Goal: Transaction & Acquisition: Download file/media

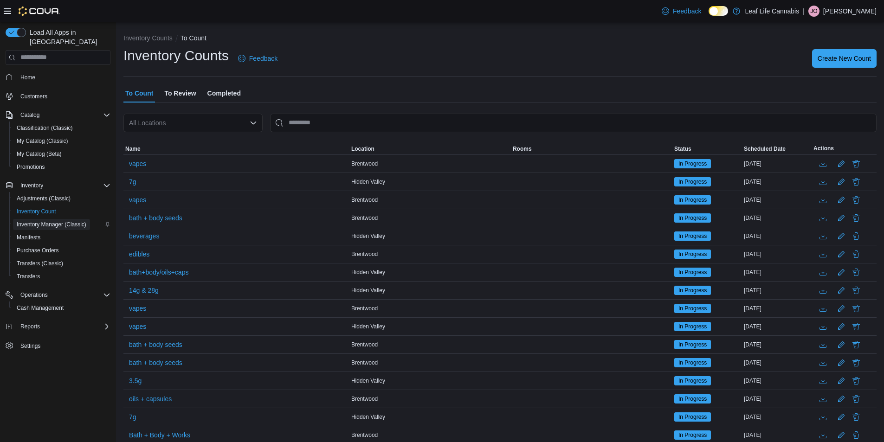
click at [45, 221] on span "Inventory Manager (Classic)" at bounding box center [52, 224] width 70 height 7
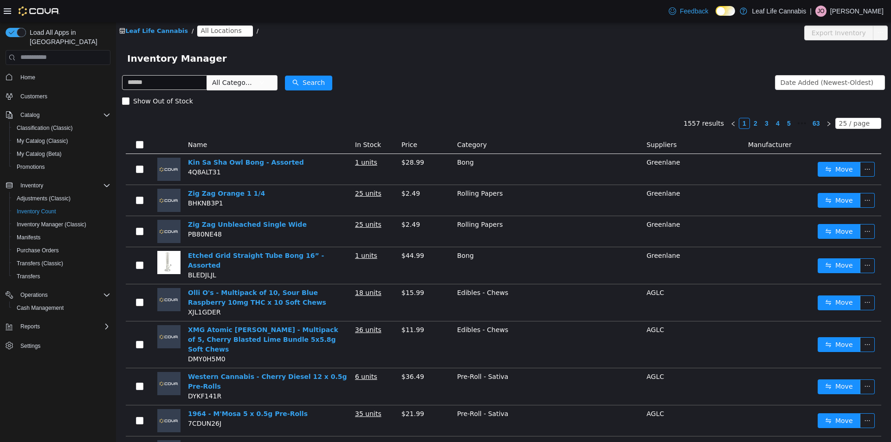
click at [236, 31] on span "All Locations" at bounding box center [224, 30] width 55 height 11
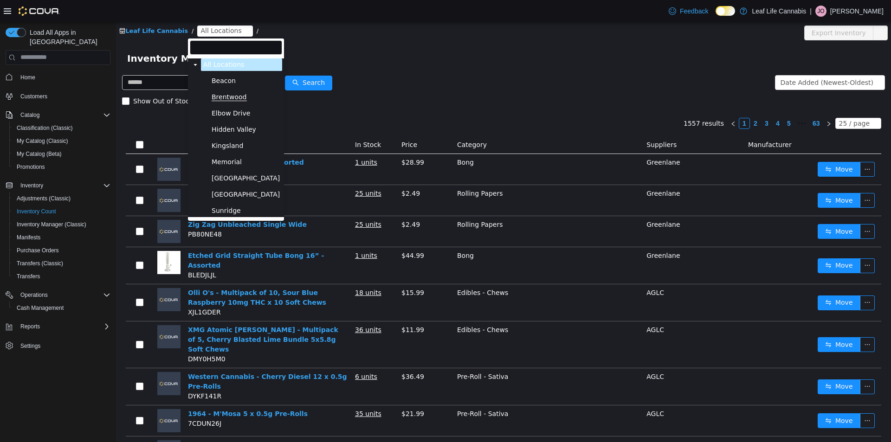
click at [239, 97] on span "Brentwood" at bounding box center [229, 97] width 35 height 8
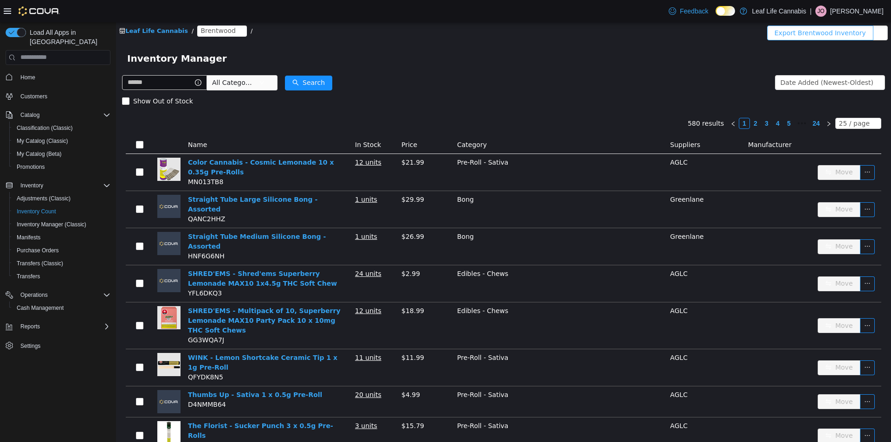
click at [846, 33] on button "Export Brentwood Inventory" at bounding box center [820, 32] width 106 height 15
